Goal: Task Accomplishment & Management: Manage account settings

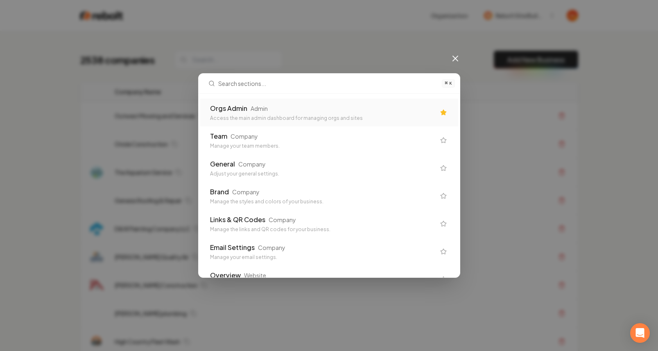
click at [305, 102] on div "Orgs Admin Admin Access the main admin dashboard for managing orgs and sites" at bounding box center [329, 113] width 258 height 28
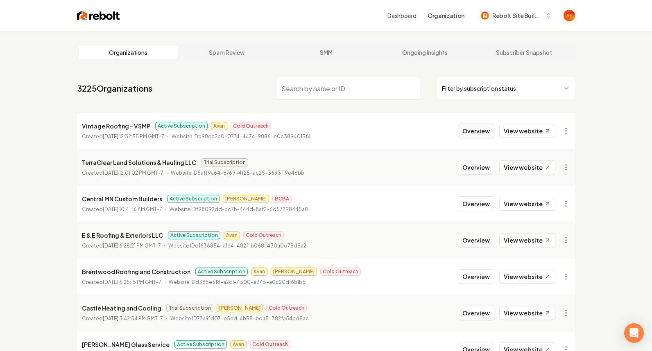
click at [470, 128] on button "Overview" at bounding box center [476, 131] width 36 height 15
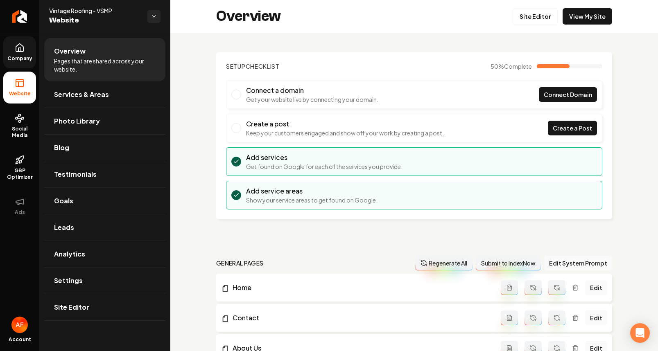
click at [26, 50] on link "Company" at bounding box center [19, 52] width 33 height 32
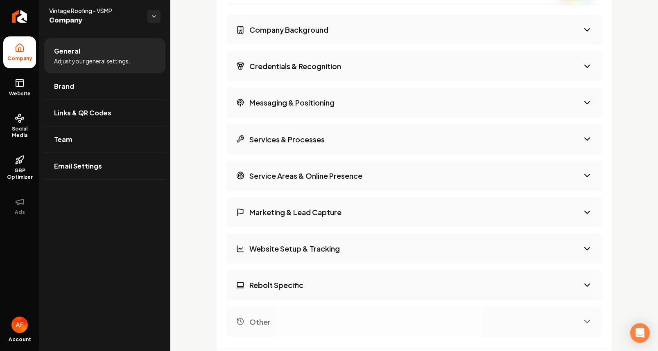
scroll to position [1240, 0]
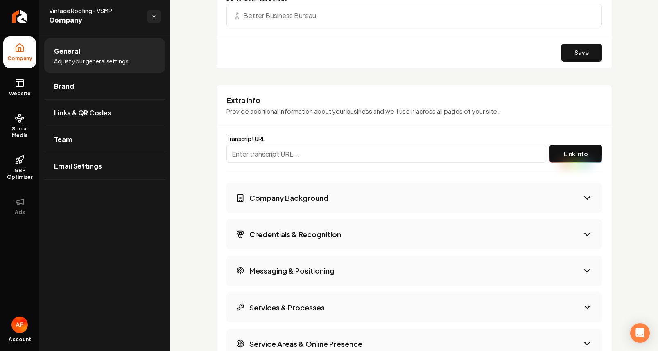
click at [405, 193] on button "Company Background" at bounding box center [414, 198] width 376 height 30
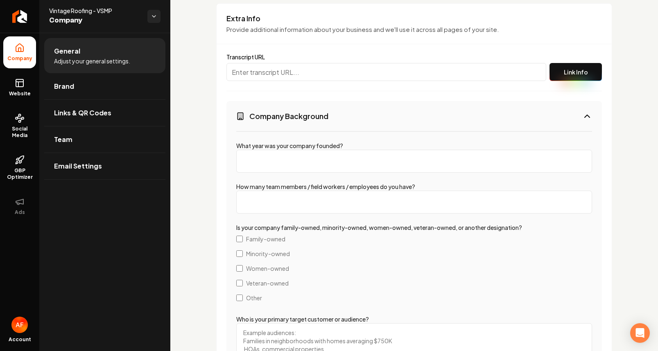
scroll to position [1327, 0]
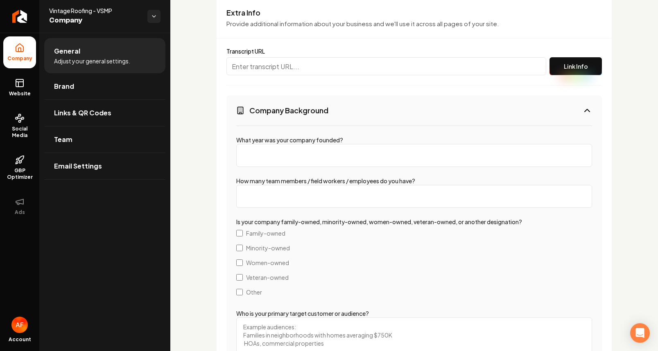
click at [325, 163] on input "What year was your company founded?" at bounding box center [414, 155] width 356 height 23
type input "2008"
click at [367, 196] on input "How many team members / field workers / employees do you have?" at bounding box center [414, 196] width 356 height 23
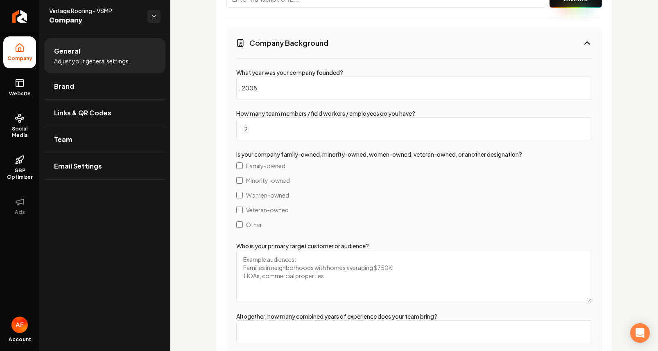
scroll to position [1398, 0]
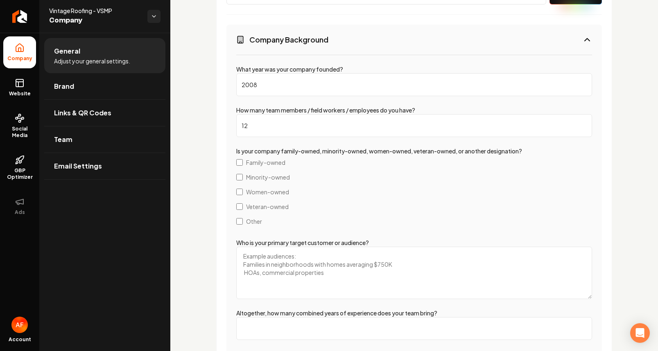
type input "12"
click at [243, 160] on label "Family-owned" at bounding box center [414, 162] width 356 height 15
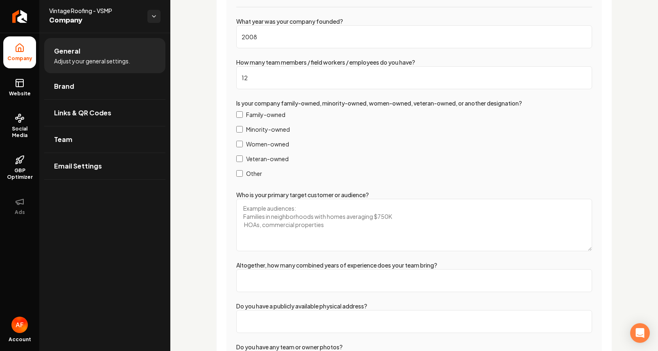
scroll to position [1447, 0]
click at [256, 208] on textarea "Who is your primary target customer or audience?" at bounding box center [414, 224] width 356 height 52
drag, startPoint x: 273, startPoint y: 208, endPoint x: 282, endPoint y: 197, distance: 13.9
click at [273, 208] on textarea "Residential Roofing" at bounding box center [414, 224] width 356 height 52
click at [346, 206] on textarea "Residential and Retail Roofing" at bounding box center [414, 224] width 356 height 52
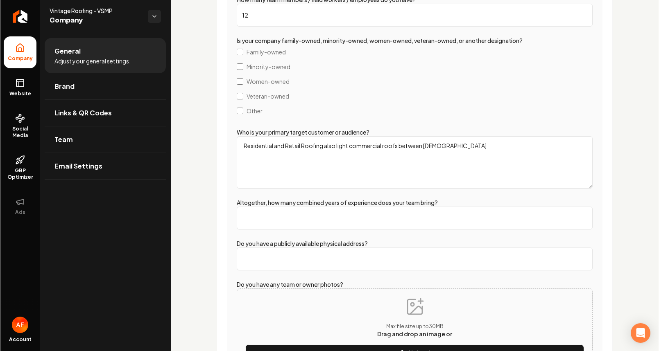
scroll to position [1515, 0]
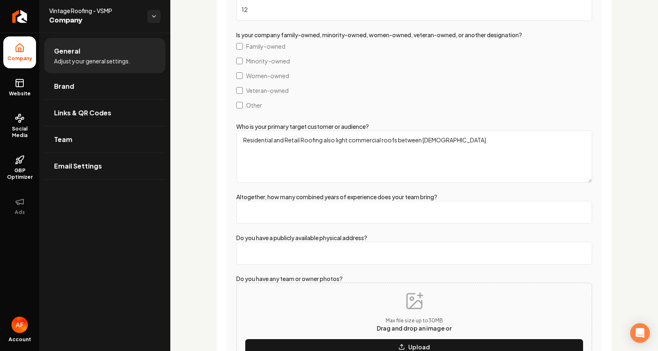
type textarea "Residential and Retail Roofing also light commercial roofs between 8-25 years o…"
click at [319, 218] on input "Altogether, how many combined years of experience does your team bring?" at bounding box center [414, 212] width 356 height 23
type input "60"
click at [245, 213] on input "Altogether, how many combined years of experience does your team bring?" at bounding box center [414, 212] width 356 height 23
click at [261, 258] on input "Do you have a publicly available physical address?" at bounding box center [414, 253] width 356 height 23
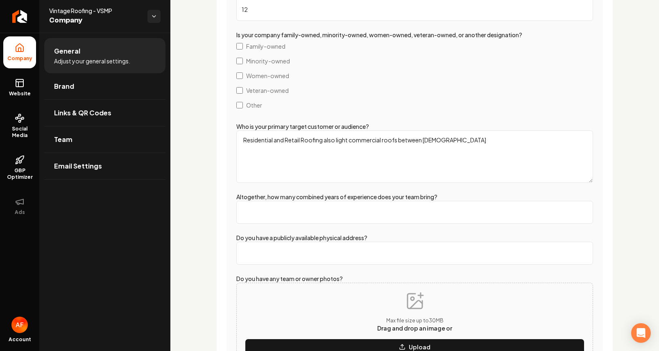
paste input "4031 Fambrough Dr, Powder Springs, GA 30127"
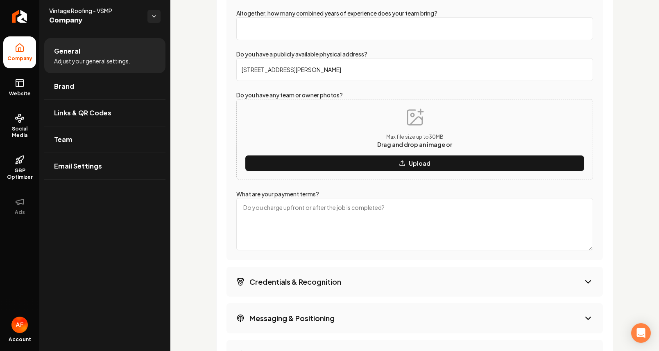
scroll to position [1699, 0]
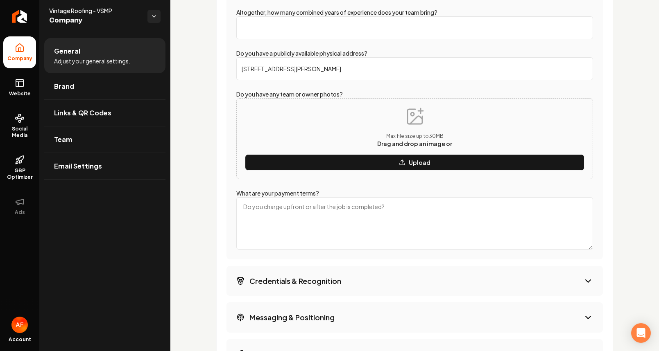
type input "4031 Fambrough Dr, Powder Springs, GA 30127"
click at [391, 207] on textarea "What are your payment terms?" at bounding box center [414, 223] width 357 height 52
click at [257, 207] on textarea "Cash check" at bounding box center [414, 223] width 357 height 52
click at [283, 208] on textarea "Cash, check" at bounding box center [414, 223] width 357 height 52
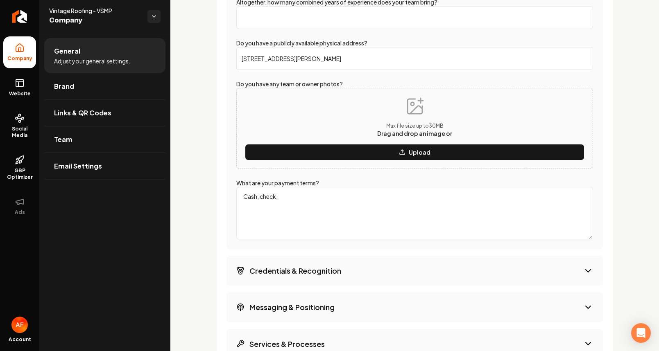
scroll to position [1711, 0]
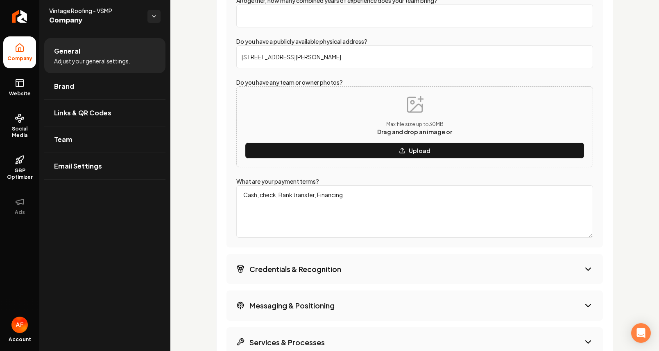
type textarea "Cash, check, Bank transfer, Financing"
click at [333, 276] on button "Credentials & Recognition" at bounding box center [414, 269] width 376 height 30
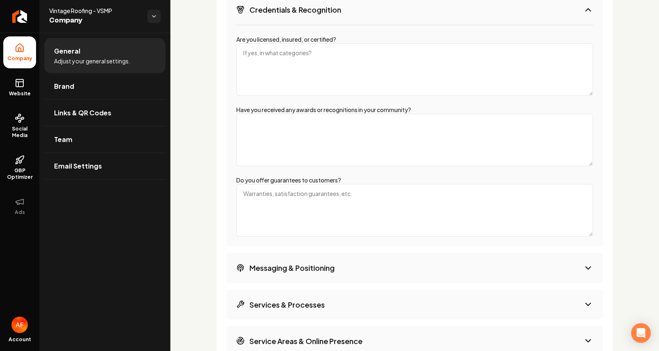
scroll to position [1465, 0]
click at [295, 204] on textarea "Do you offer guarantees to customers?" at bounding box center [414, 210] width 357 height 52
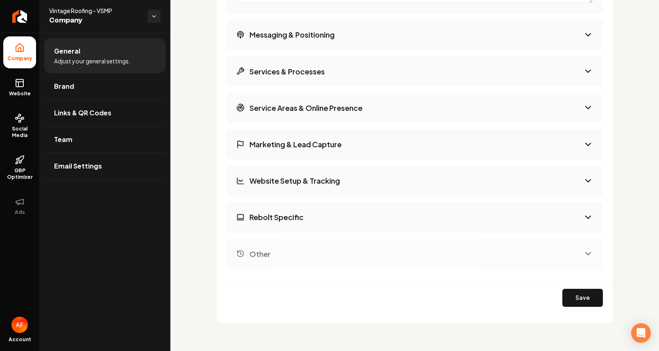
scroll to position [1703, 0]
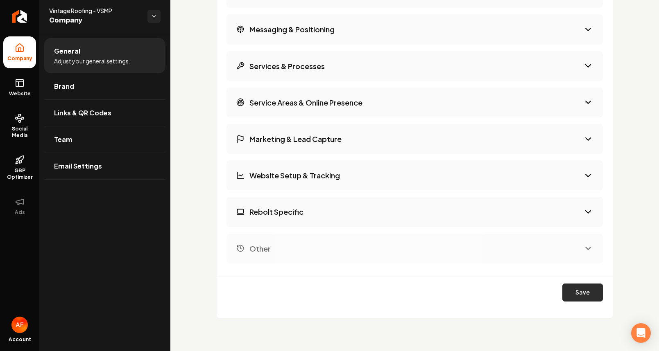
click at [574, 291] on button "Save" at bounding box center [582, 293] width 41 height 18
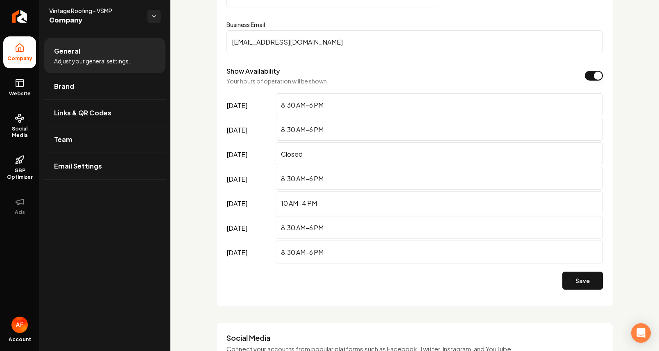
scroll to position [0, 0]
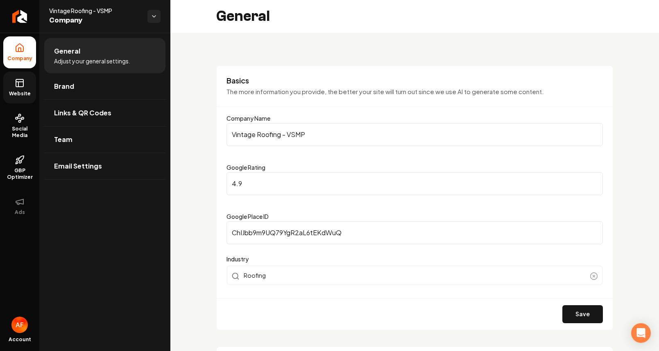
click at [13, 87] on link "Website" at bounding box center [19, 88] width 33 height 32
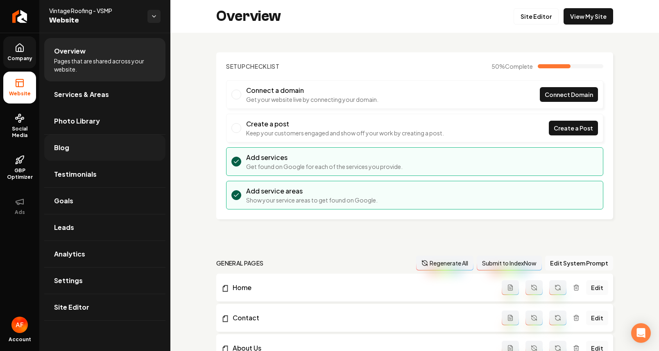
click at [99, 129] on link "Photo Library" at bounding box center [104, 121] width 121 height 26
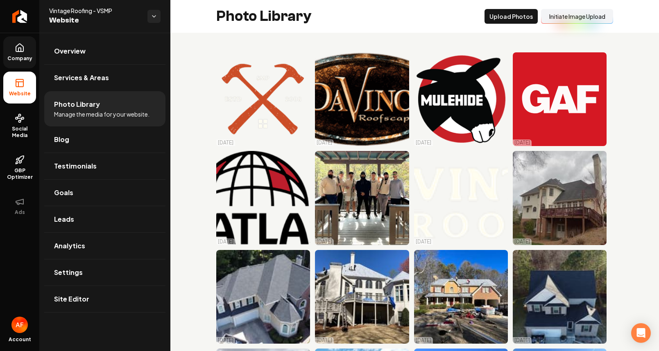
click at [583, 18] on button "Initiate Image Upload" at bounding box center [577, 16] width 72 height 15
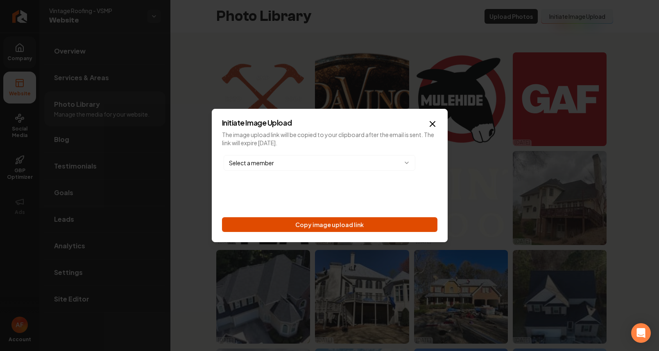
click at [308, 221] on button "Copy image upload link" at bounding box center [329, 224] width 215 height 15
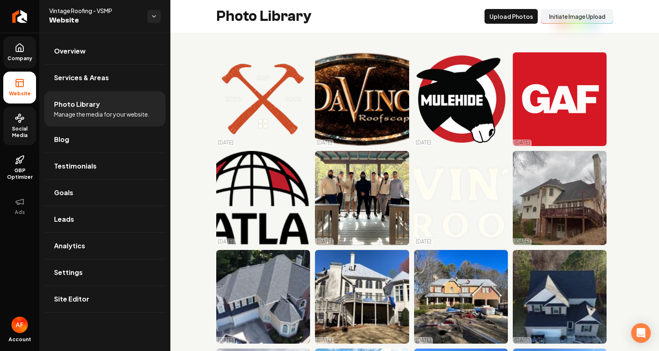
click at [18, 127] on span "Social Media" at bounding box center [19, 132] width 33 height 13
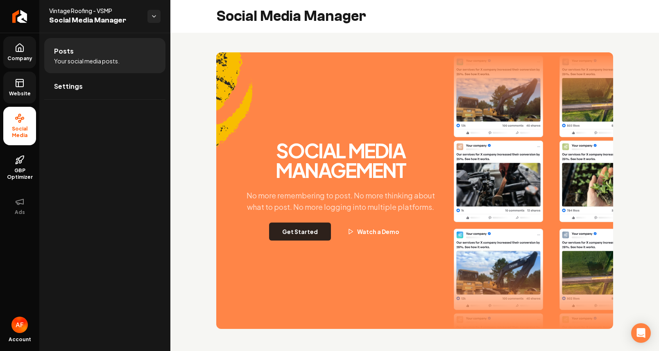
click at [316, 226] on button "Get Started" at bounding box center [300, 232] width 62 height 18
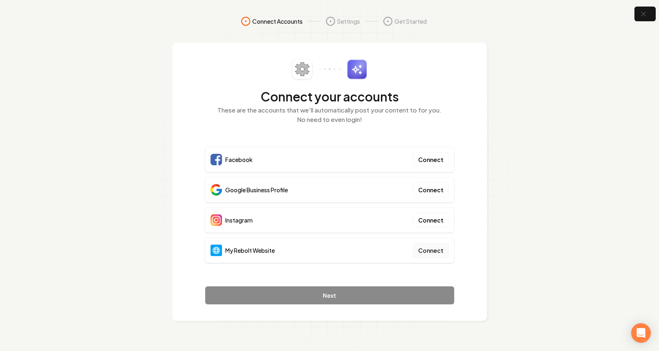
click at [446, 250] on button "Connect" at bounding box center [431, 250] width 36 height 15
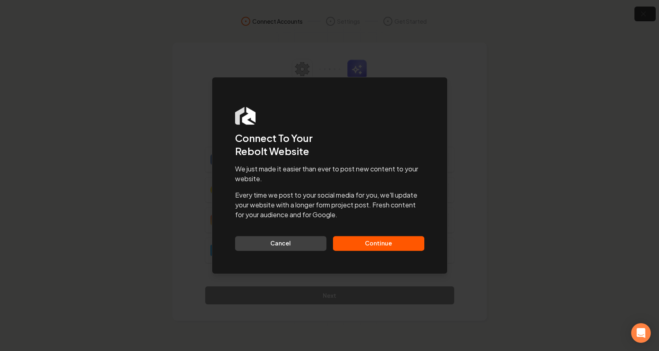
click at [397, 241] on button "Continue" at bounding box center [378, 243] width 91 height 15
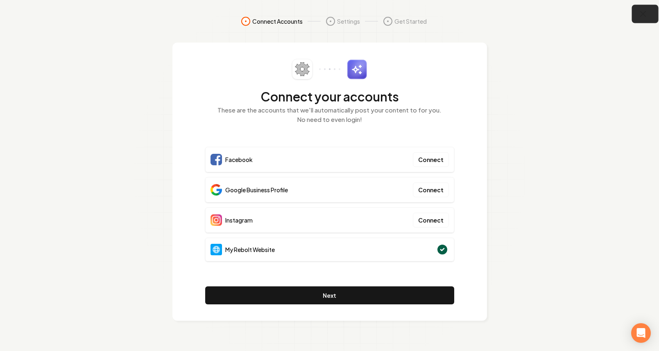
click at [641, 10] on icon "button" at bounding box center [643, 14] width 10 height 10
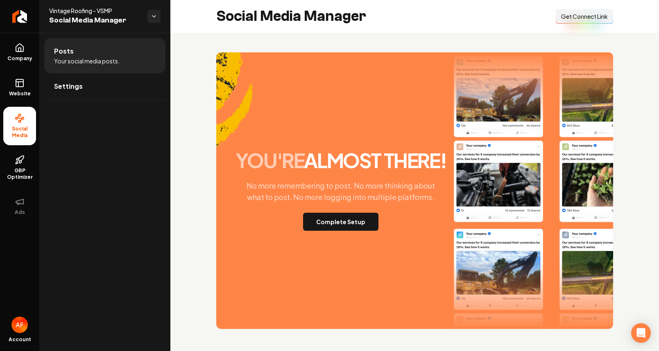
click at [576, 14] on span "Get Connect Link" at bounding box center [584, 16] width 47 height 8
click at [17, 55] on span "Company" at bounding box center [20, 58] width 32 height 7
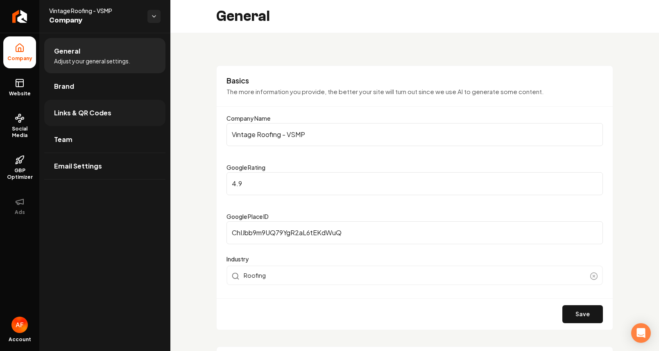
click at [89, 113] on span "Links & QR Codes" at bounding box center [82, 113] width 57 height 10
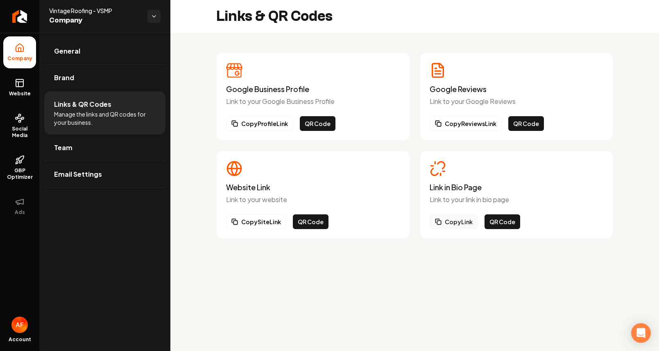
click at [456, 226] on button "Copy Link" at bounding box center [454, 222] width 48 height 15
click at [21, 93] on span "Website" at bounding box center [20, 94] width 28 height 7
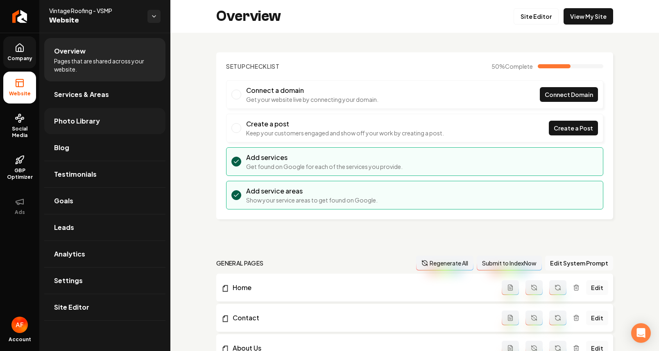
click at [90, 119] on span "Photo Library" at bounding box center [77, 121] width 46 height 10
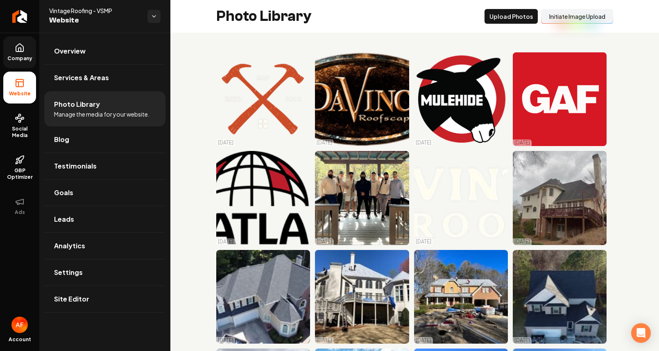
click at [570, 16] on button "Initiate Image Upload" at bounding box center [577, 16] width 72 height 15
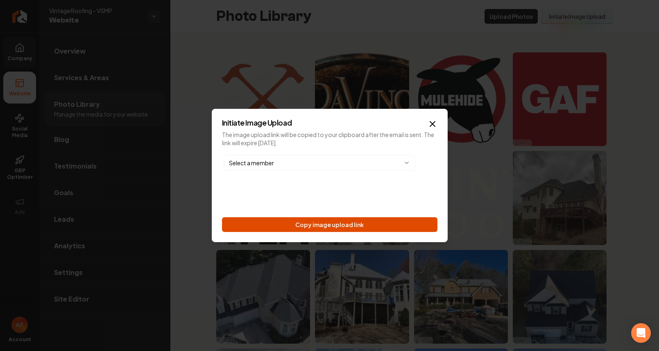
click at [346, 224] on button "Copy image upload link" at bounding box center [329, 224] width 215 height 15
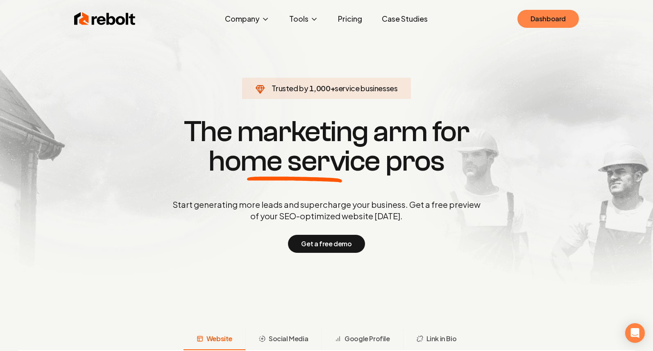
click at [540, 19] on link "Dashboard" at bounding box center [547, 19] width 61 height 18
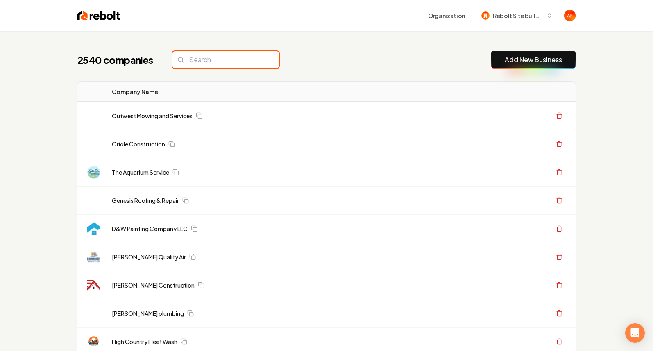
click at [190, 58] on input "search" at bounding box center [225, 59] width 106 height 17
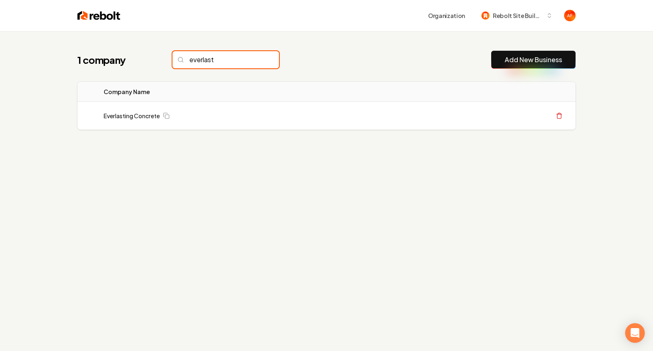
type input "everlast"
